Goal: Information Seeking & Learning: Learn about a topic

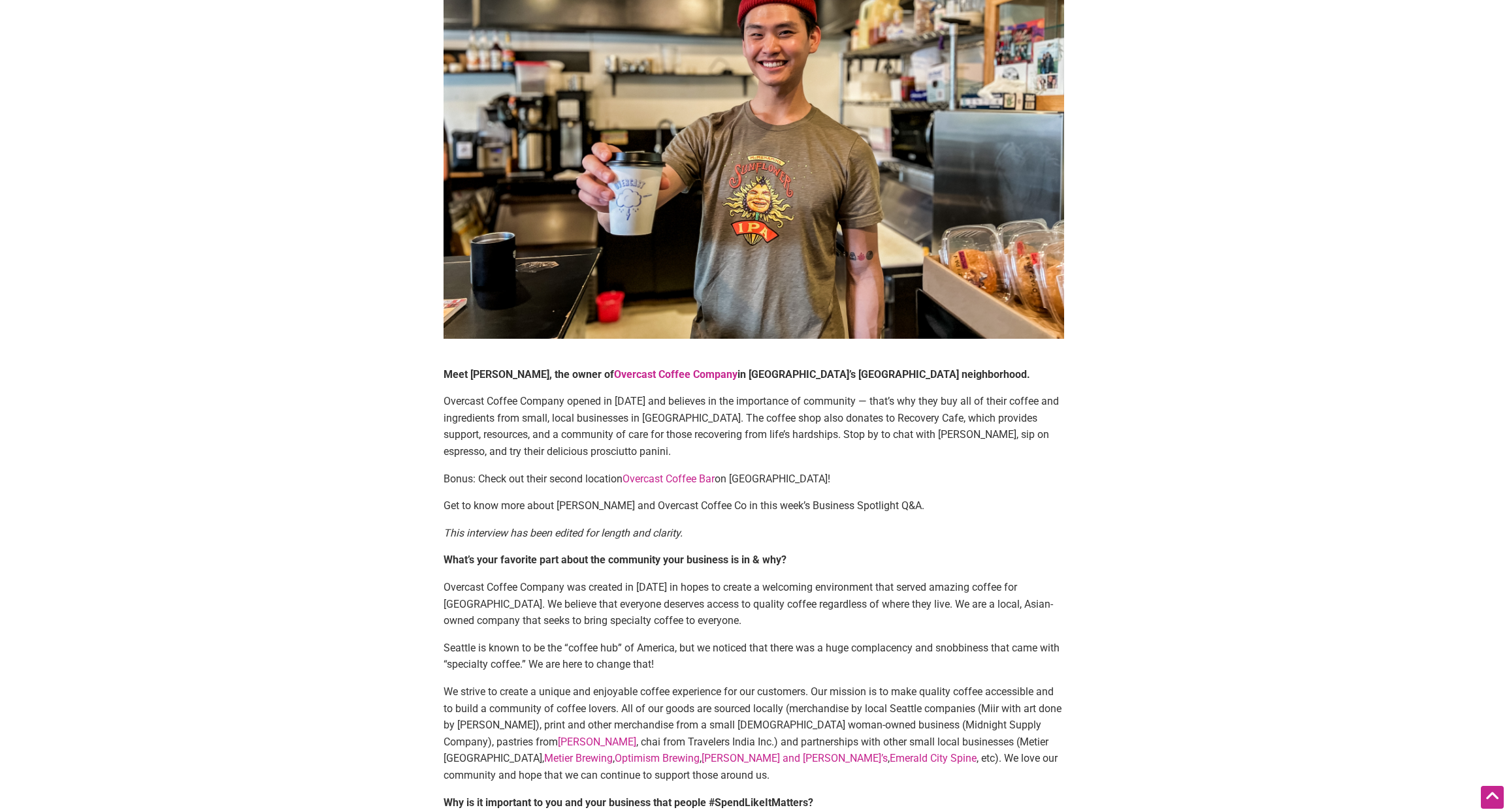
scroll to position [267, 0]
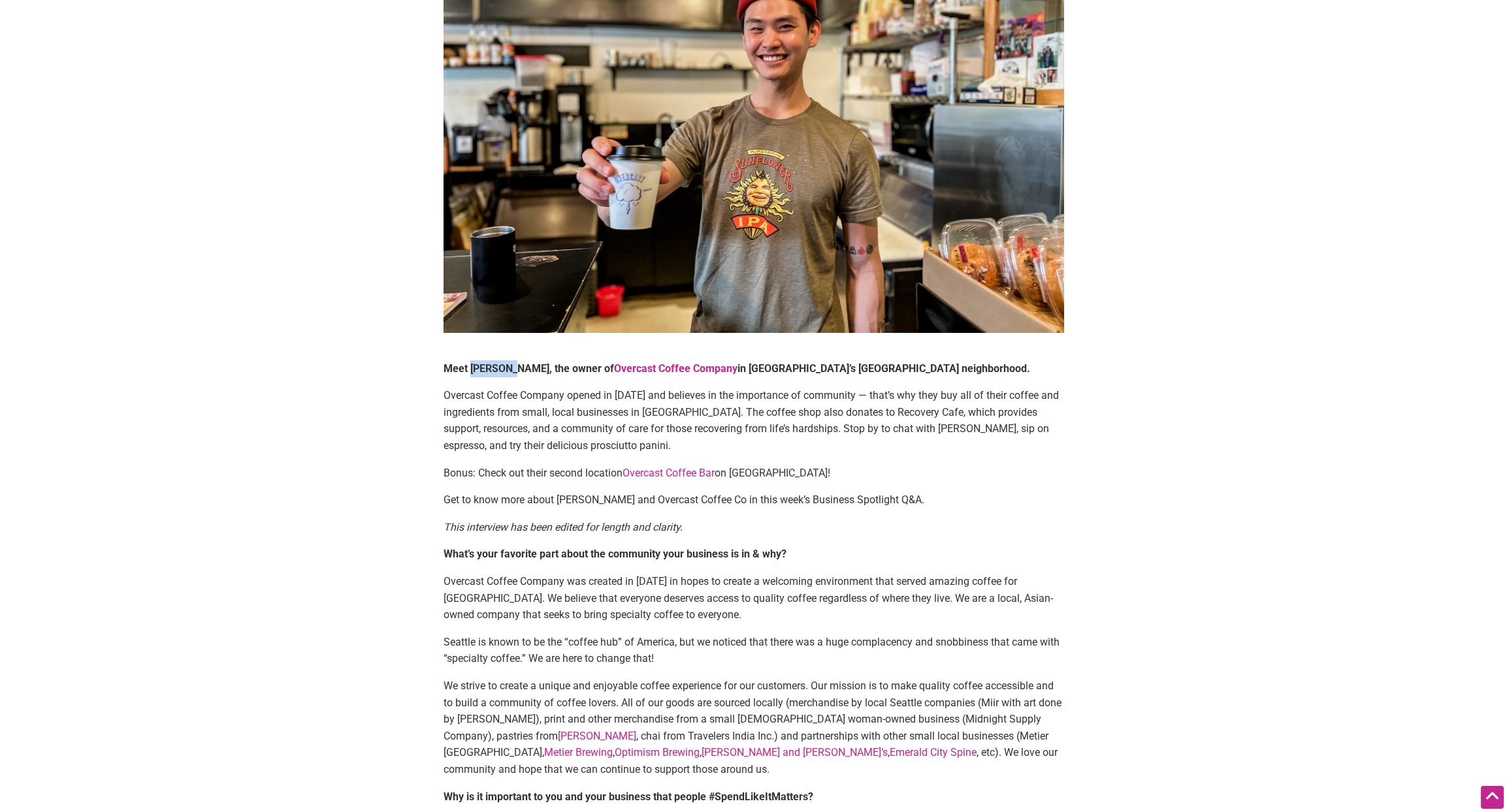
drag, startPoint x: 469, startPoint y: 367, endPoint x: 512, endPoint y: 366, distance: 43.0
click at [512, 366] on strong "Meet [PERSON_NAME], the owner of" at bounding box center [529, 368] width 171 height 12
copy strong "[PERSON_NAME]"
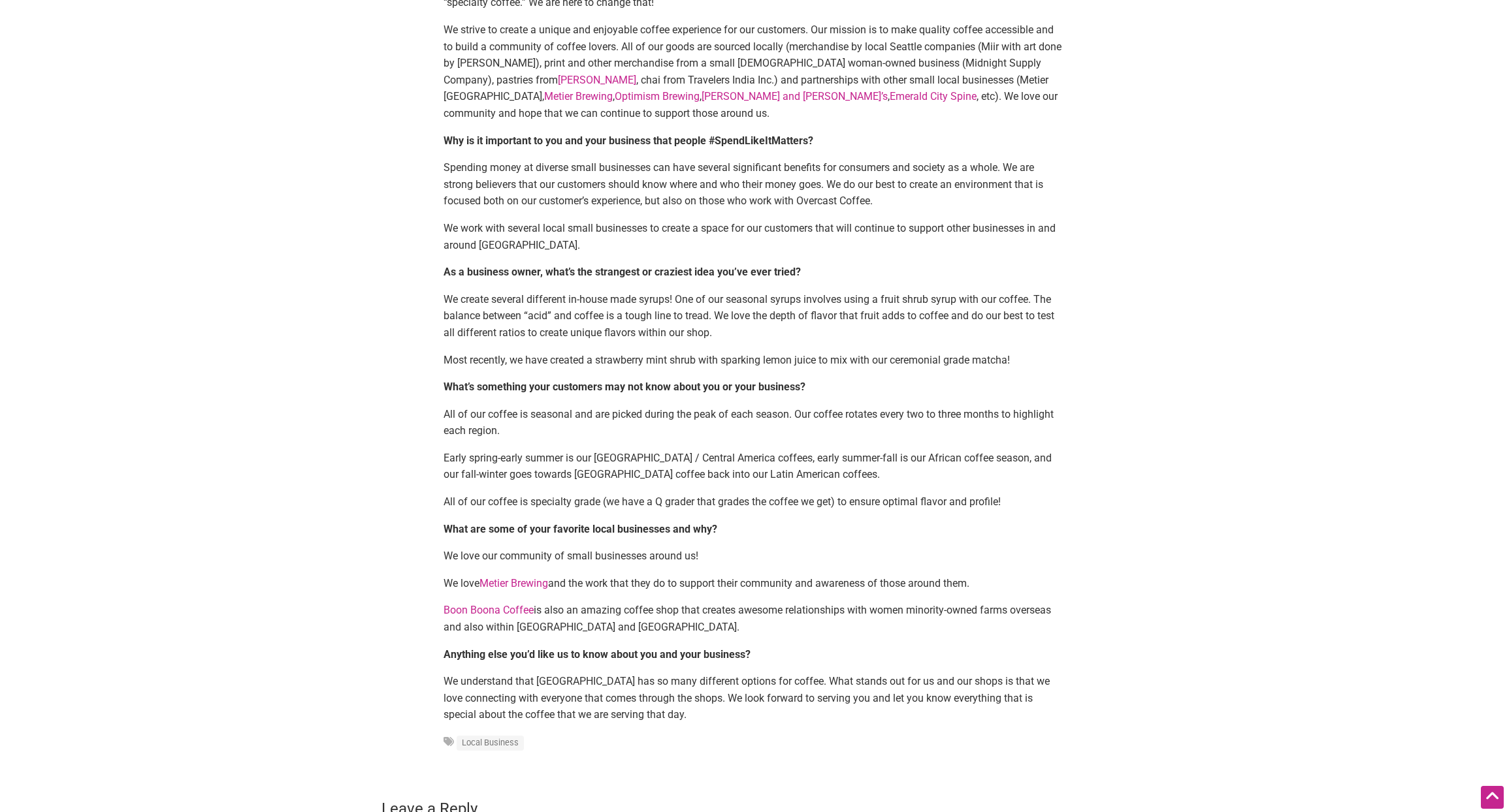
scroll to position [924, 0]
drag, startPoint x: 597, startPoint y: 358, endPoint x: 1034, endPoint y: 360, distance: 437.0
click at [1034, 360] on p "Most recently, we have created a strawberry mint shrub with sparking lemon juic…" at bounding box center [754, 359] width 620 height 17
copy p "strawberry mint shrub with sparking lemon juice to mix with our ceremonial grad…"
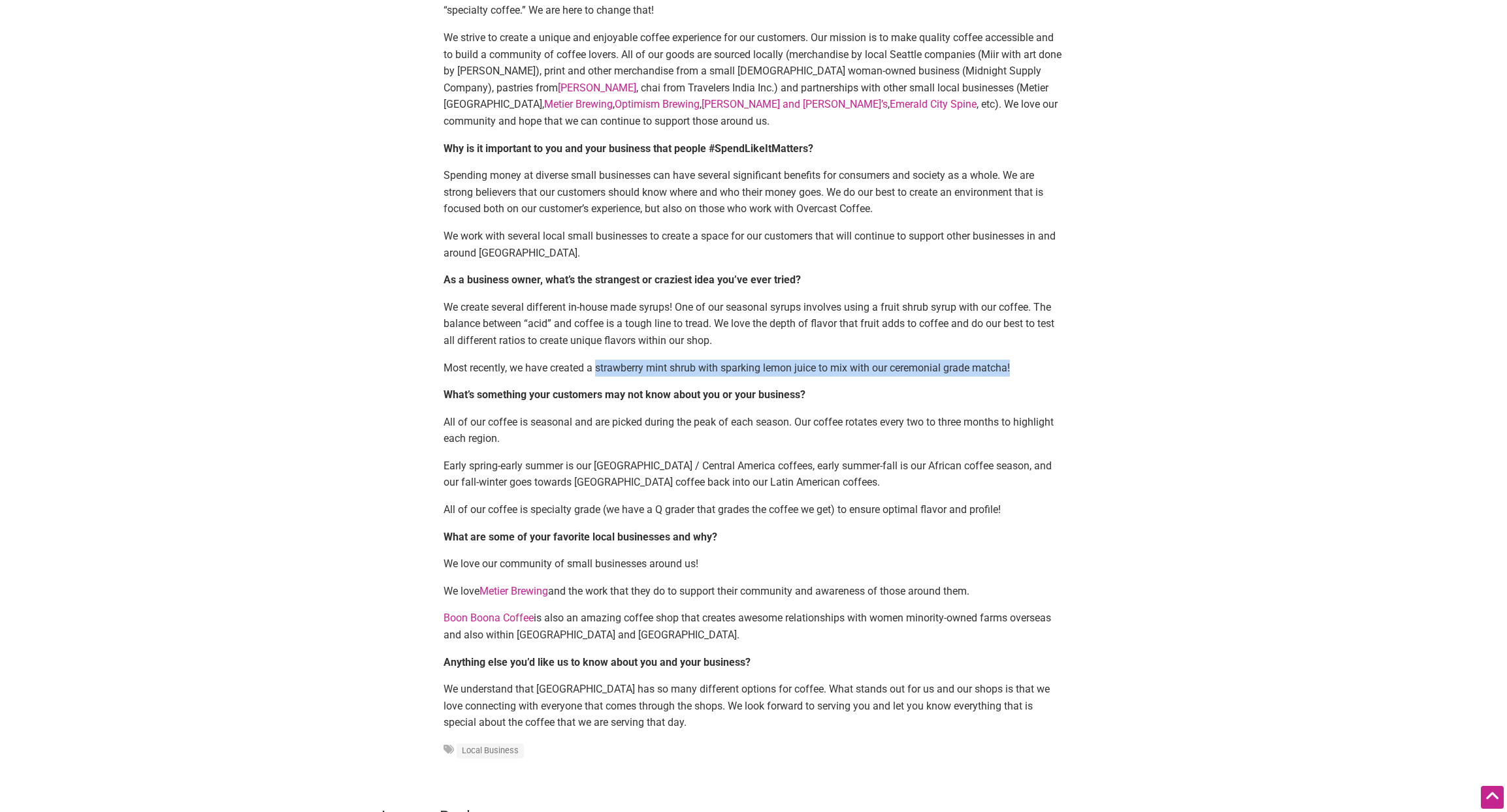
scroll to position [912, 0]
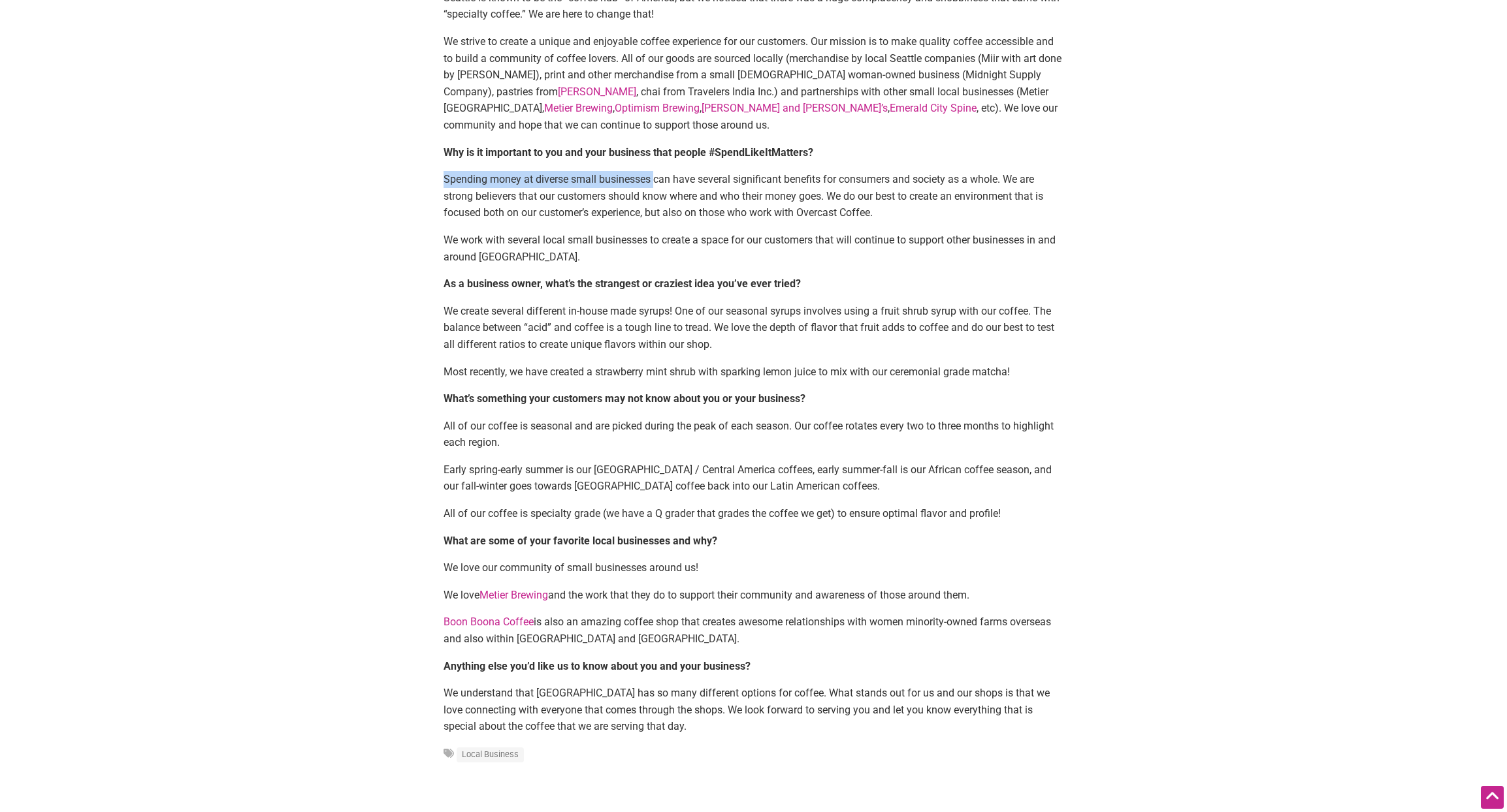
drag, startPoint x: 654, startPoint y: 181, endPoint x: 444, endPoint y: 181, distance: 210.0
click at [444, 181] on p "Spending money at diverse small businesses can have several significant benefit…" at bounding box center [754, 195] width 620 height 50
copy p "Spending money at diverse small businesses"
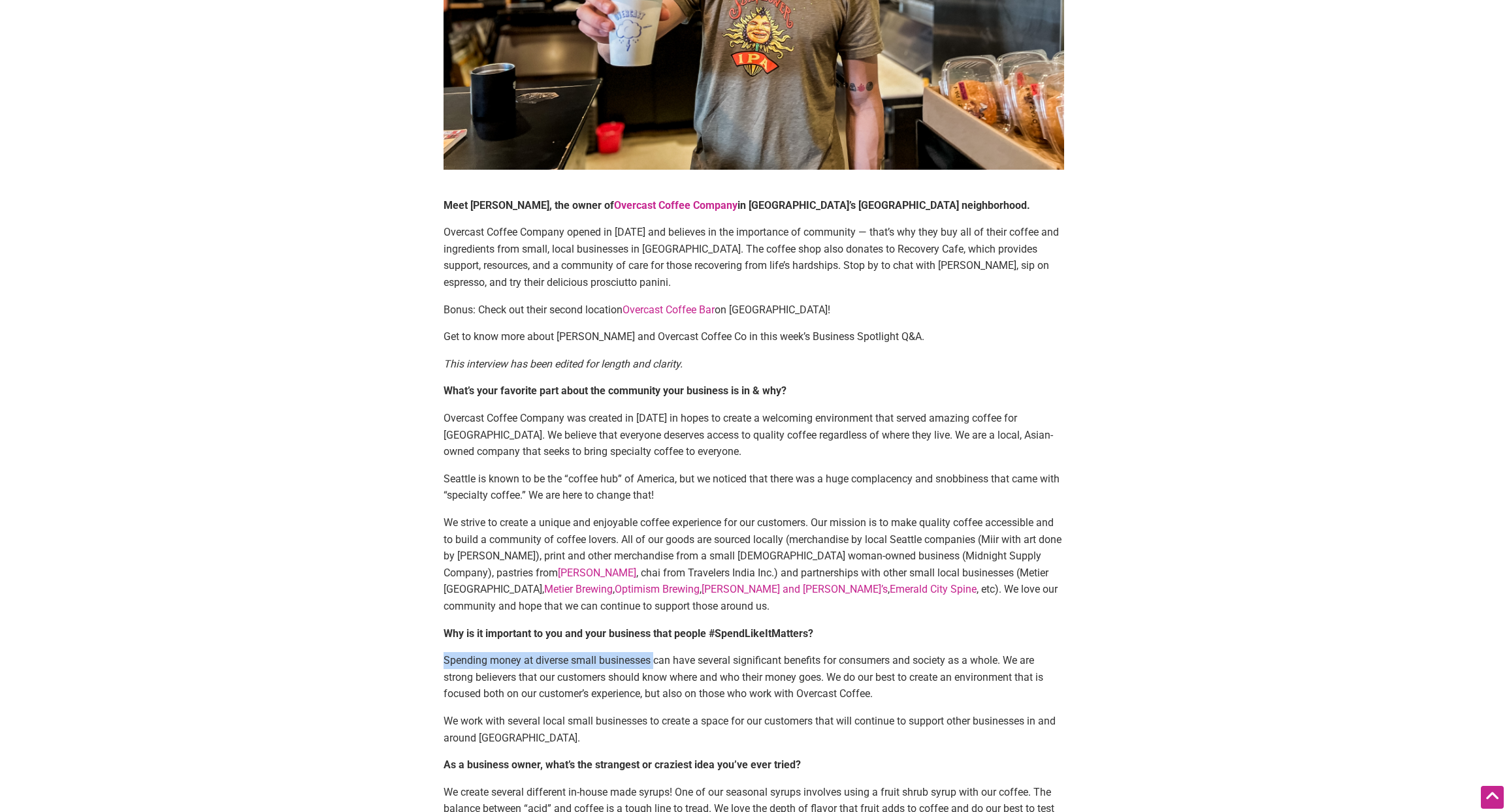
scroll to position [347, 0]
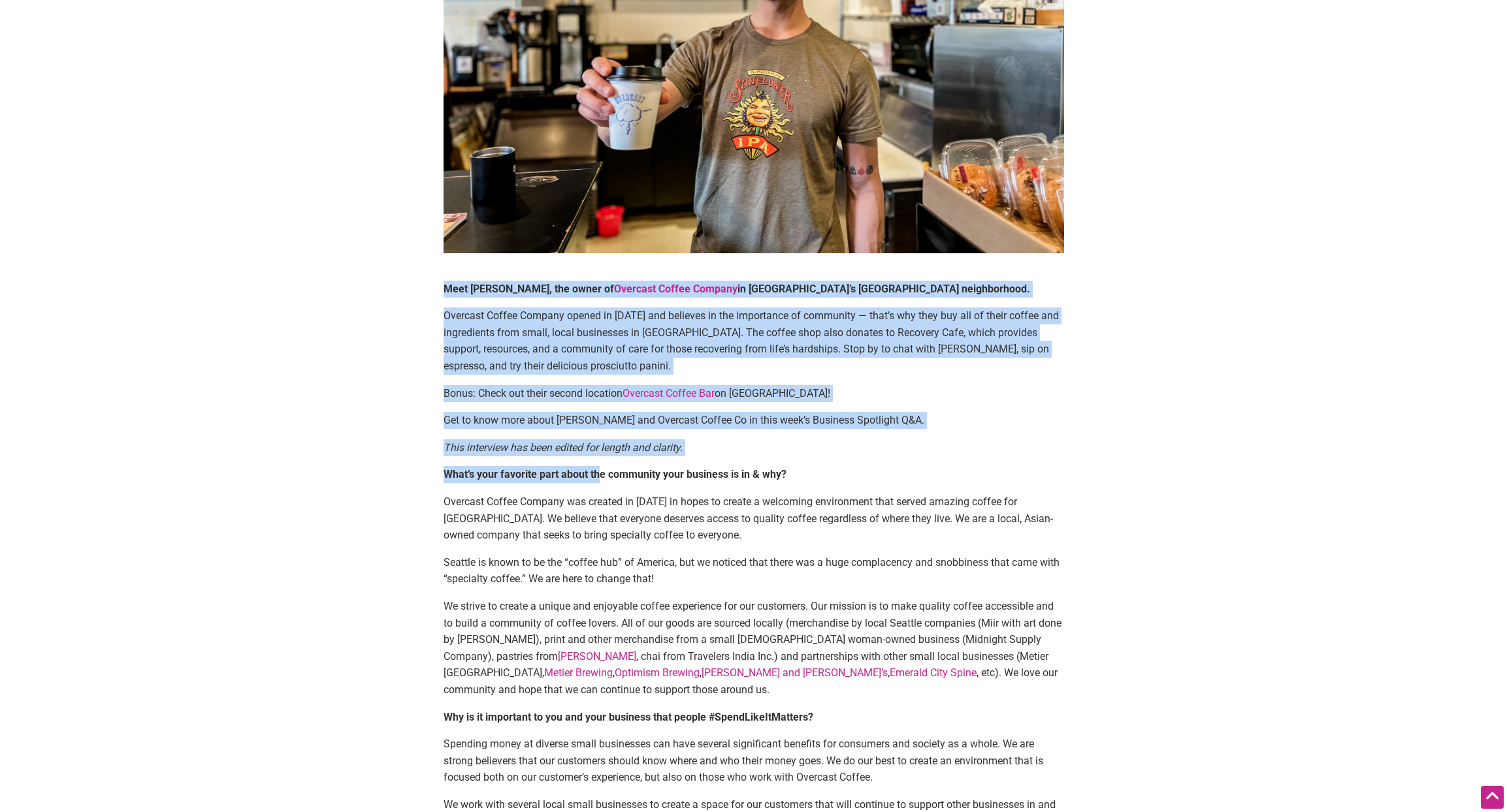
drag, startPoint x: 436, startPoint y: 284, endPoint x: 600, endPoint y: 476, distance: 252.5
click at [600, 476] on article "By Intentionalist — [DATE] Meet [PERSON_NAME], the owner of Overcast Coffee Com…" at bounding box center [754, 551] width 647 height 1579
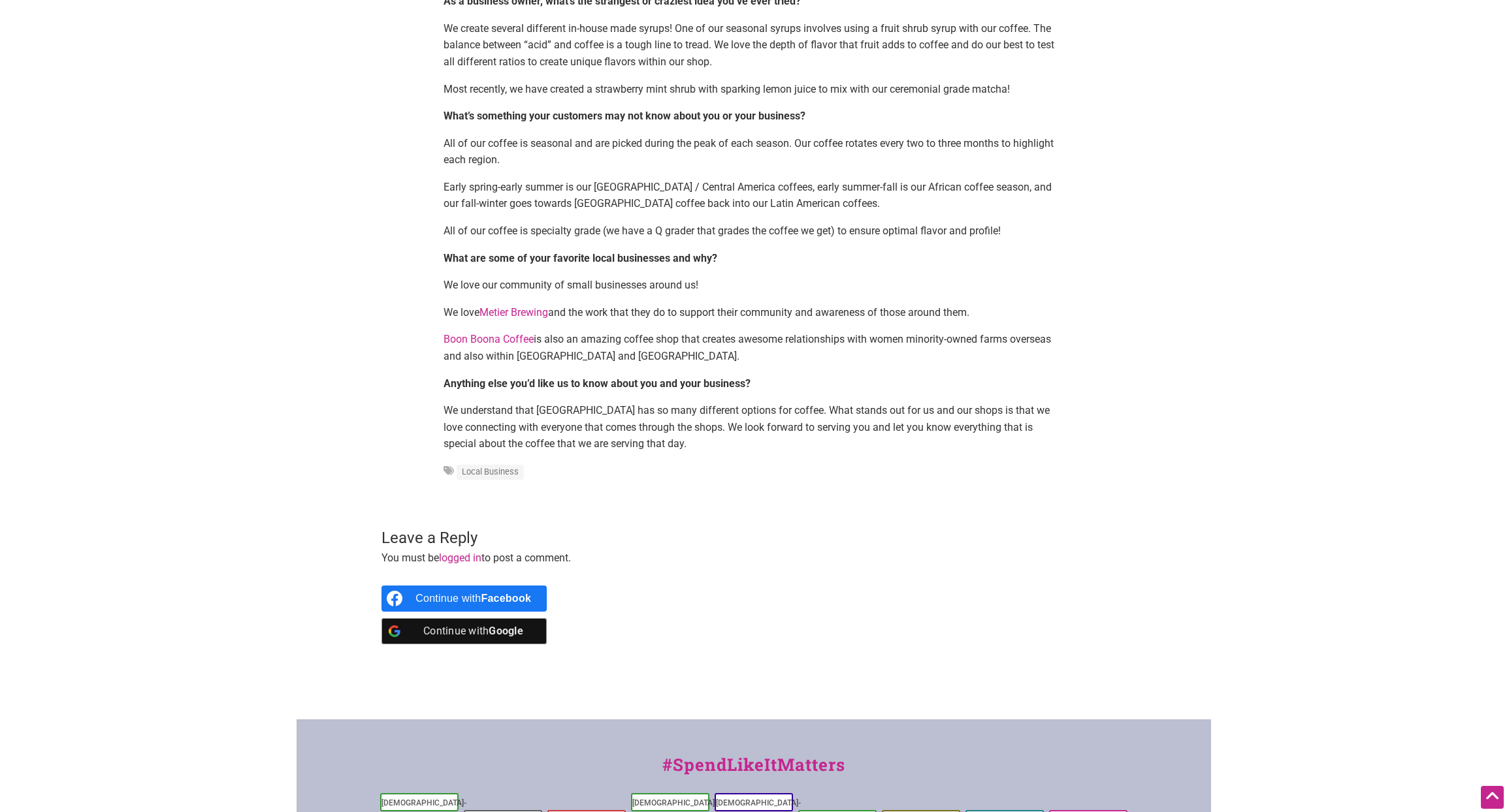
scroll to position [1265, 0]
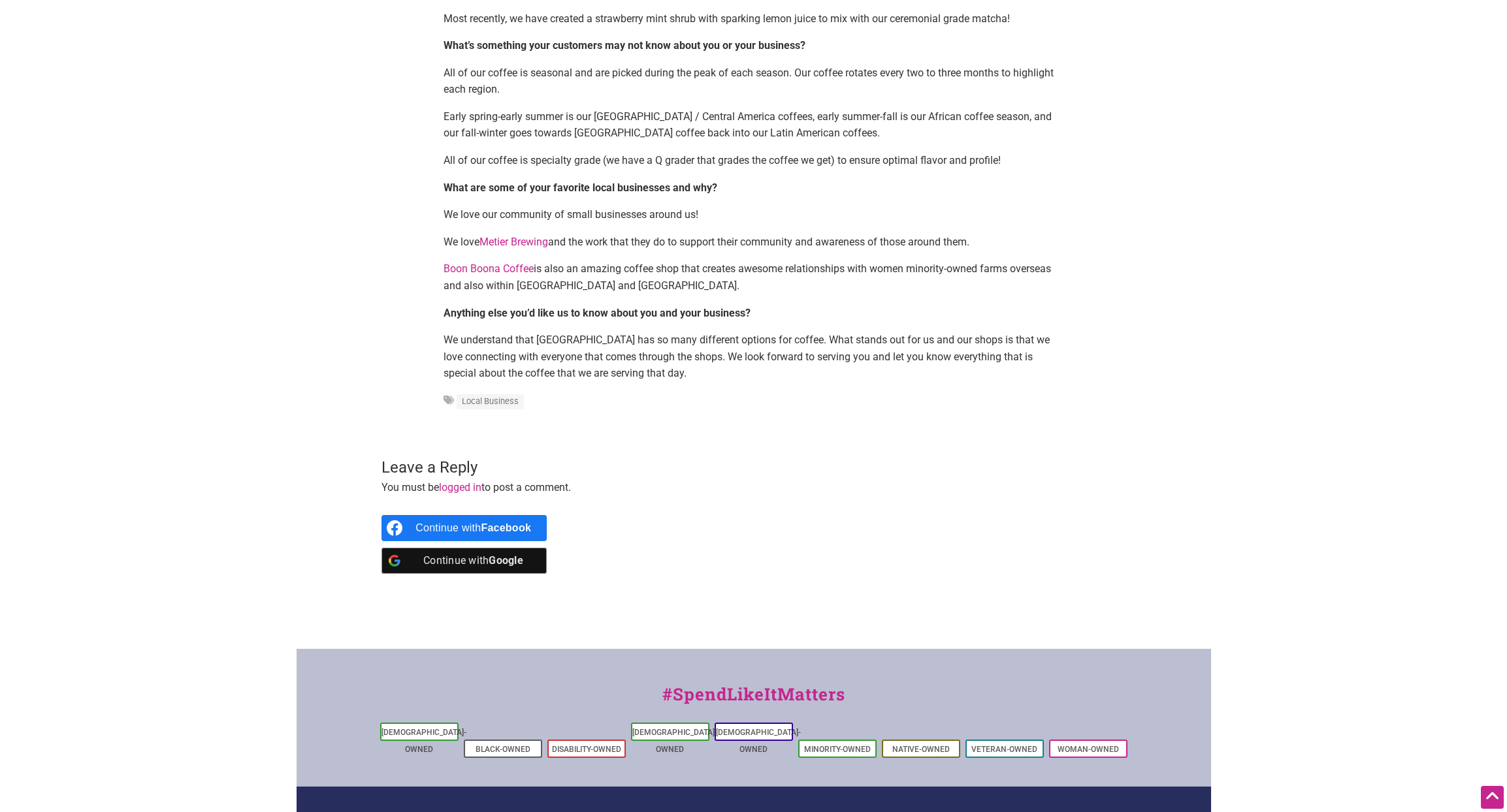
click at [634, 375] on p "We understand that [GEOGRAPHIC_DATA] has so many different options for coffee. …" at bounding box center [754, 356] width 620 height 50
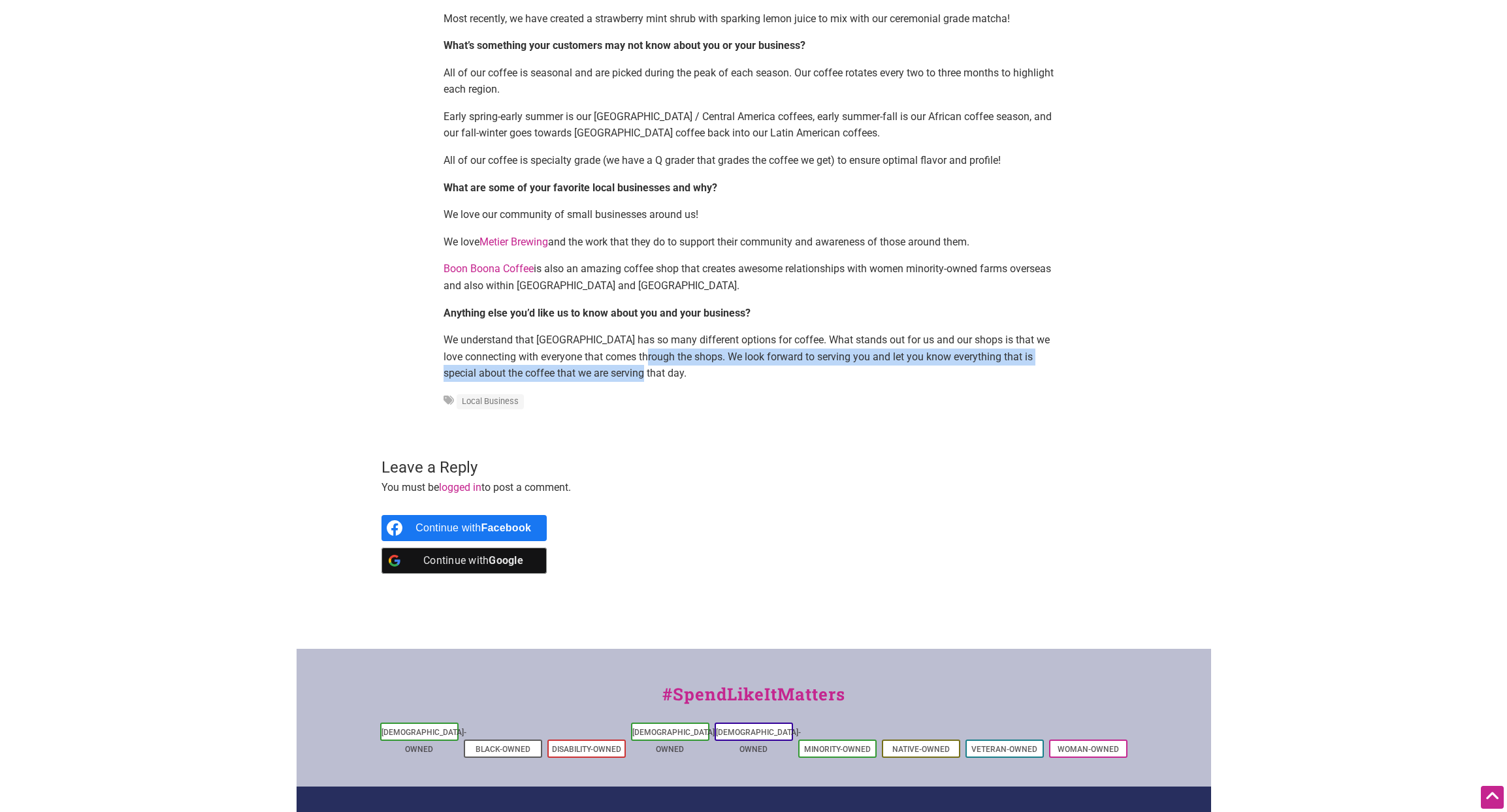
click at [620, 363] on p "We understand that [GEOGRAPHIC_DATA] has so many different options for coffee. …" at bounding box center [754, 356] width 620 height 50
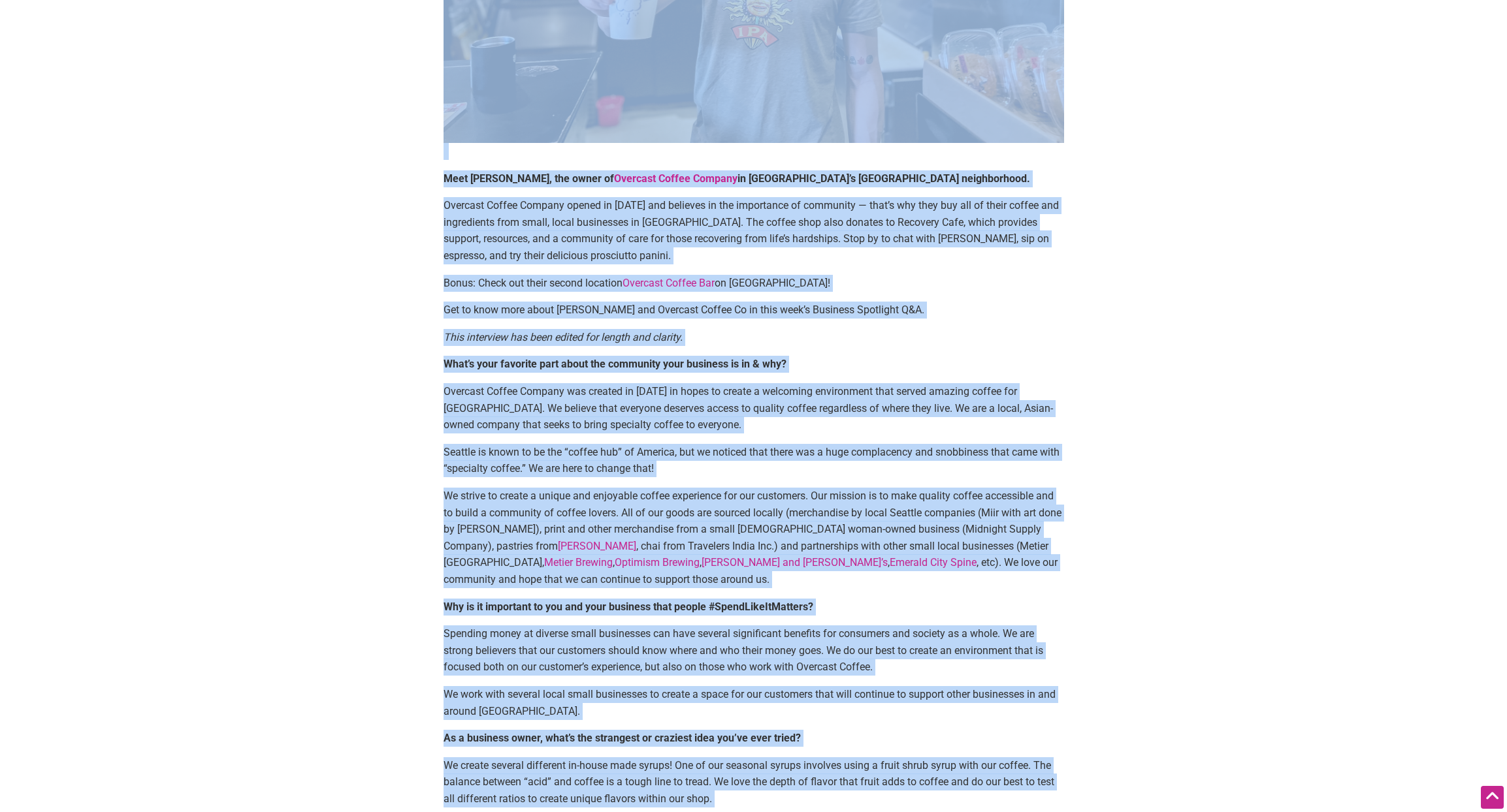
scroll to position [447, 0]
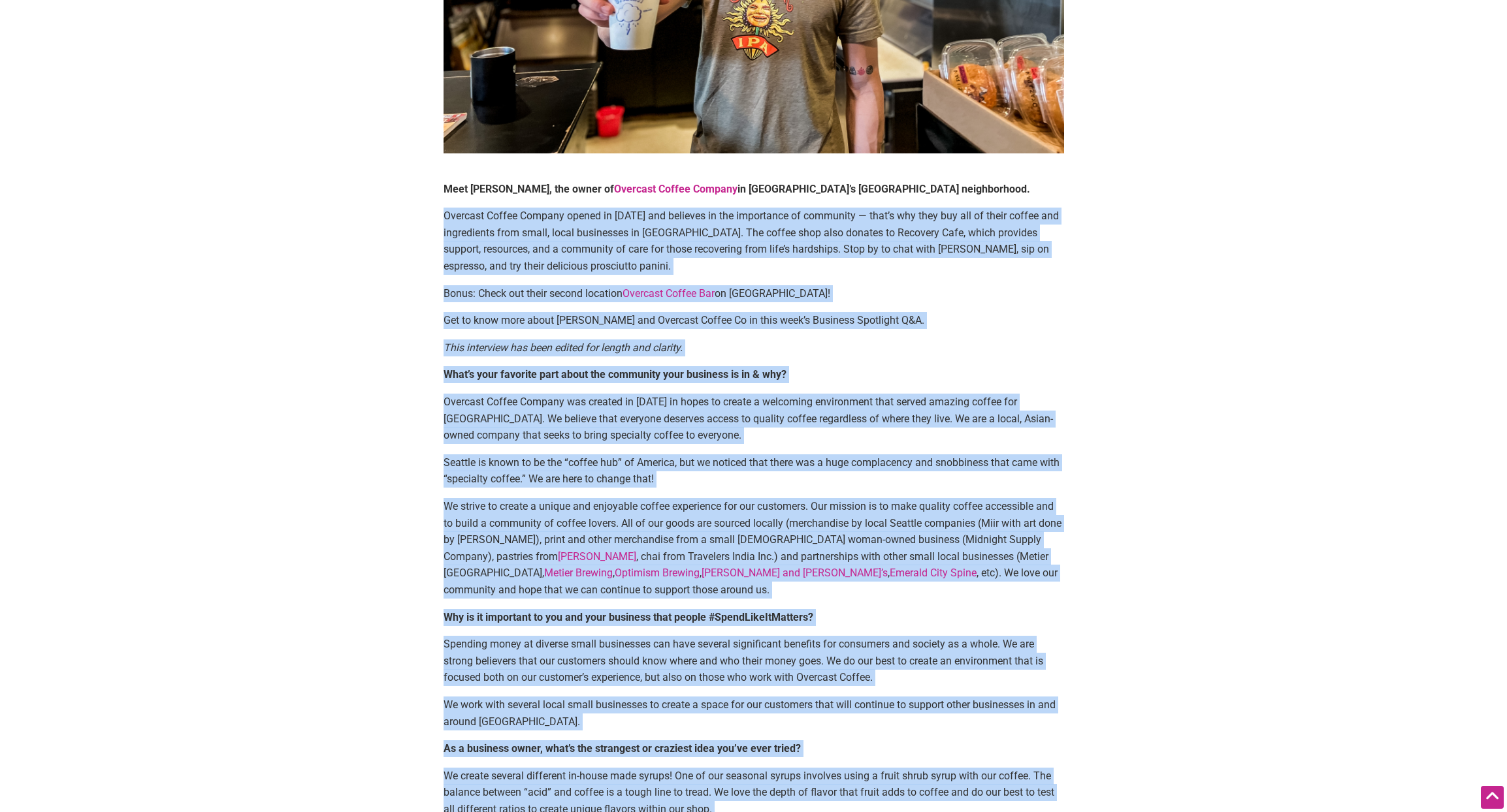
drag, startPoint x: 623, startPoint y: 372, endPoint x: 411, endPoint y: 202, distance: 271.7
click at [411, 202] on main "By Intentionalist — [DATE] Meet [PERSON_NAME], the owner of Overcast Coffee Com…" at bounding box center [754, 547] width 815 height 1773
copy div "Loremips Dolors Ametcon adipis el 1772 sed doeiusmo te inc utlaboreet do magnaa…"
